Goal: Navigation & Orientation: Find specific page/section

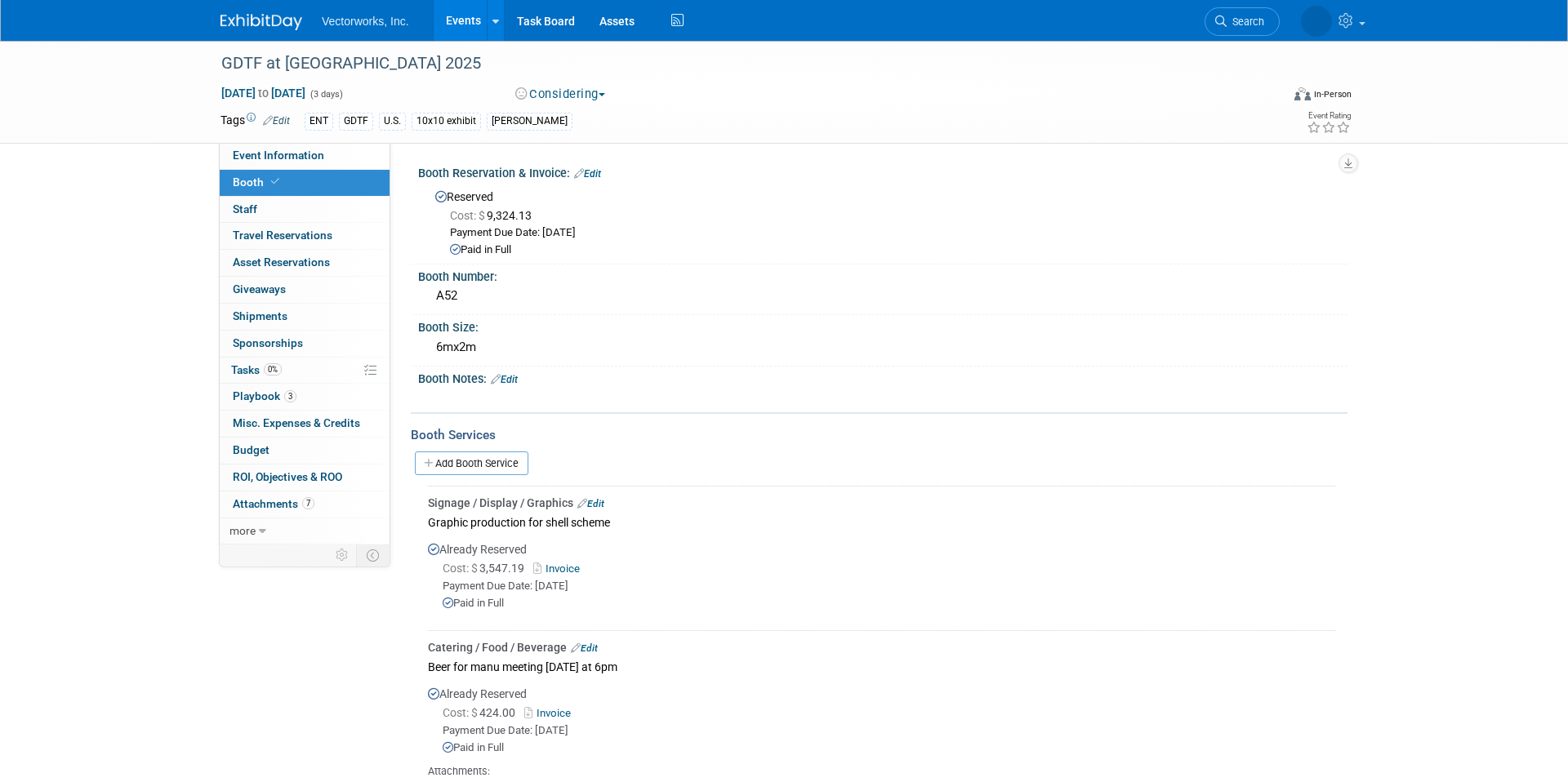
click at [46, 221] on div "GDTF at Plasa 2025 Sep 7, 2025 to Sep 9, 2025 (3 days) Sep 7, 2025 to Sep 9, 20…" at bounding box center [784, 759] width 1568 height 1436
click at [1062, 165] on div "Booth Reservation & Invoice: Edit" at bounding box center [883, 171] width 930 height 21
click at [457, 16] on link "Events" at bounding box center [464, 20] width 60 height 41
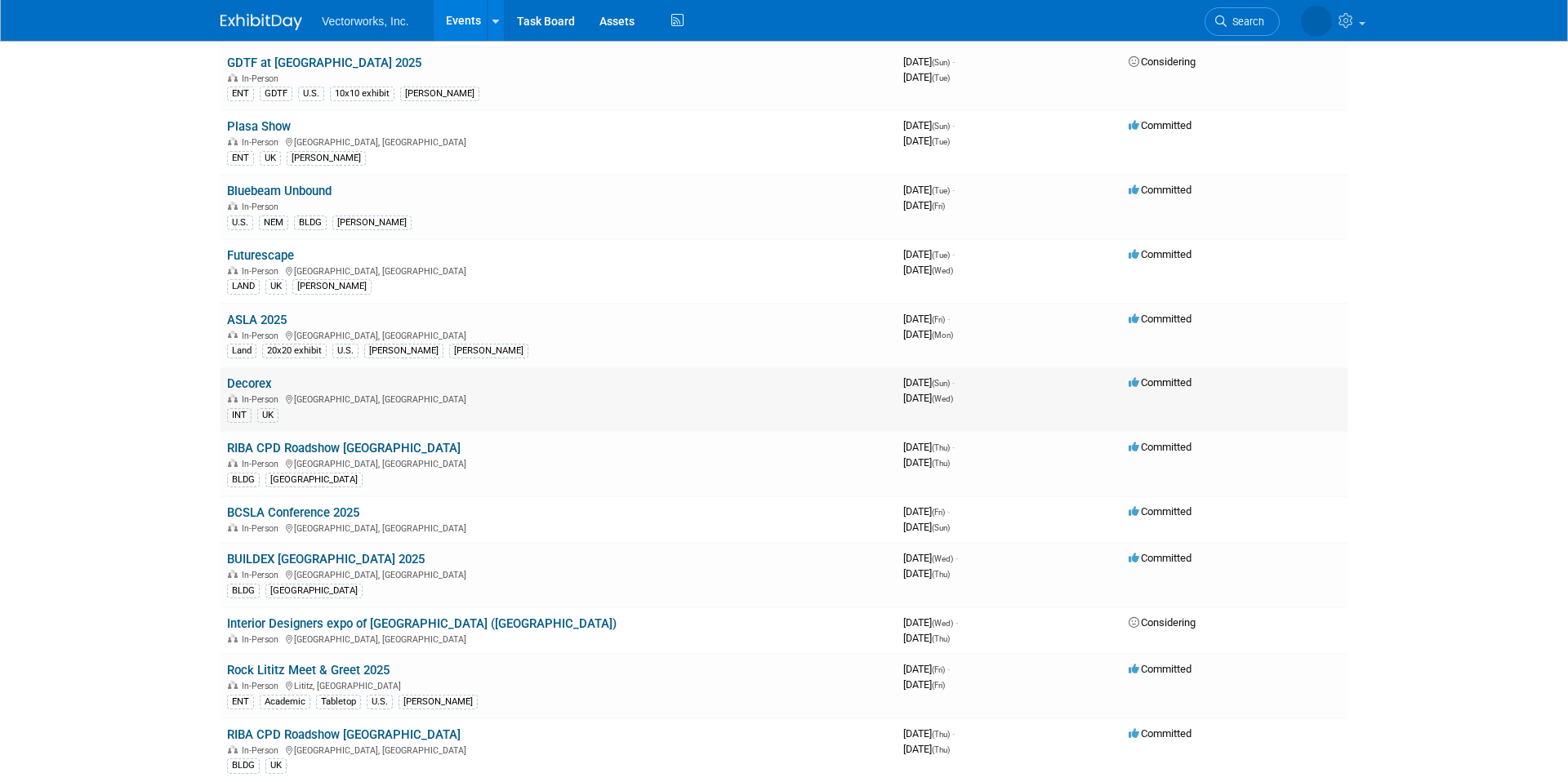
click at [245, 381] on link "Decorex" at bounding box center [249, 384] width 45 height 15
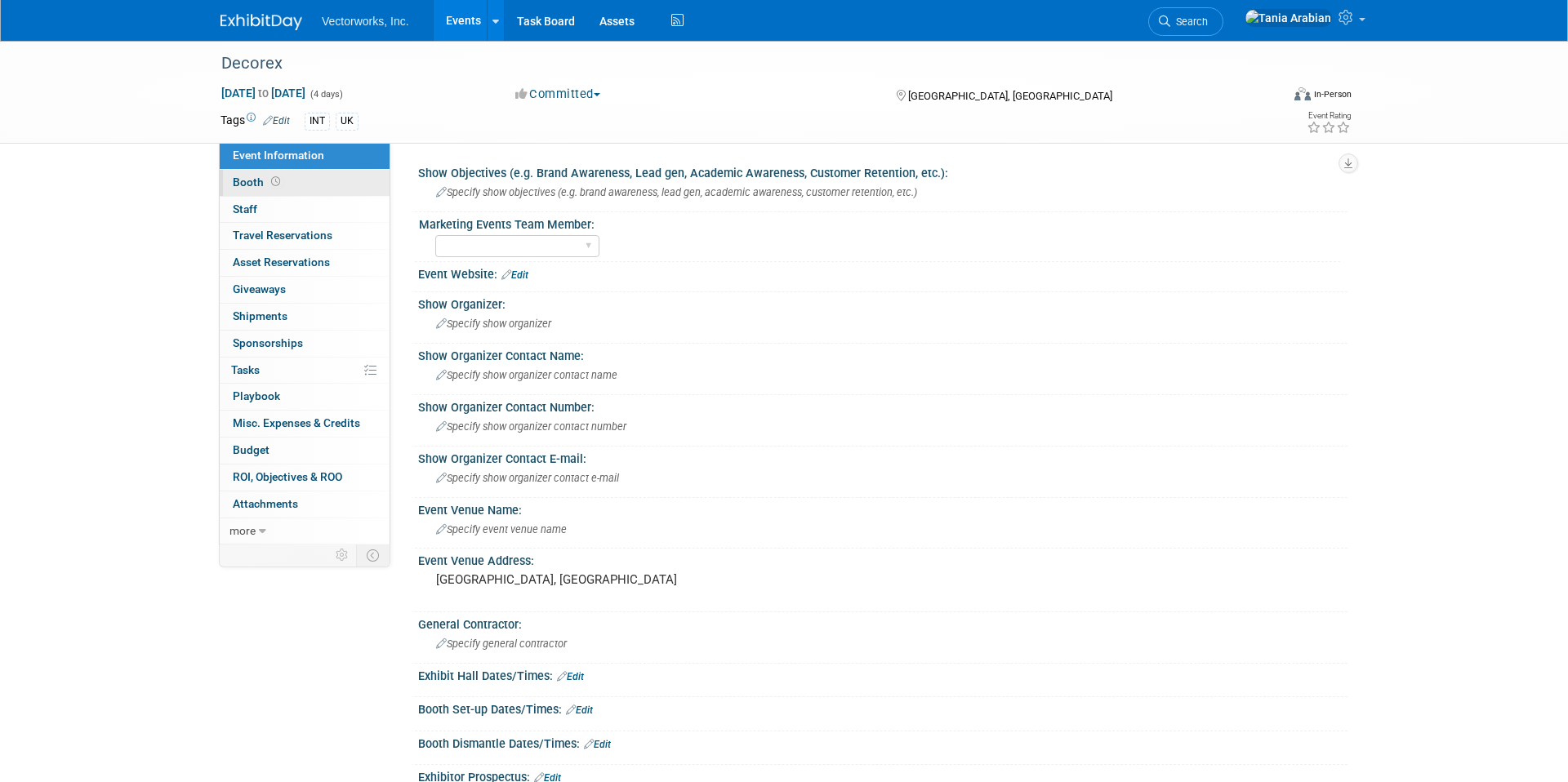
click at [252, 181] on span "Booth" at bounding box center [257, 182] width 51 height 13
